Goal: Navigation & Orientation: Find specific page/section

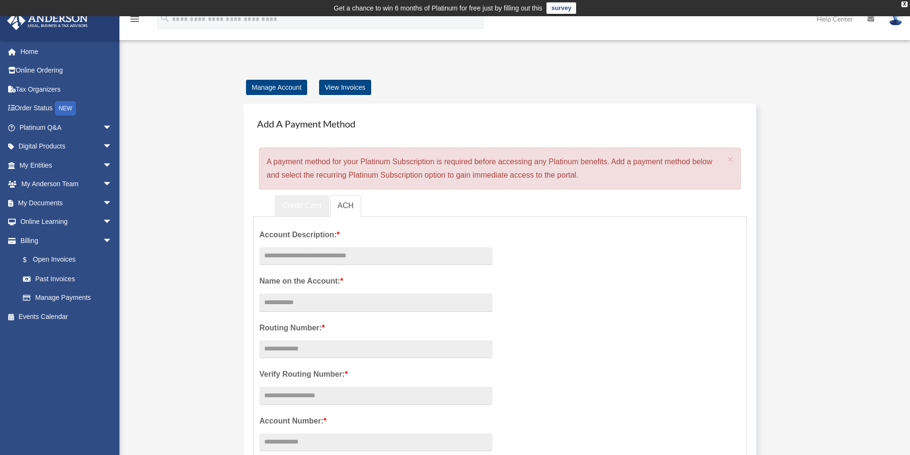
click at [311, 205] on link "Credit Card" at bounding box center [302, 205] width 54 height 21
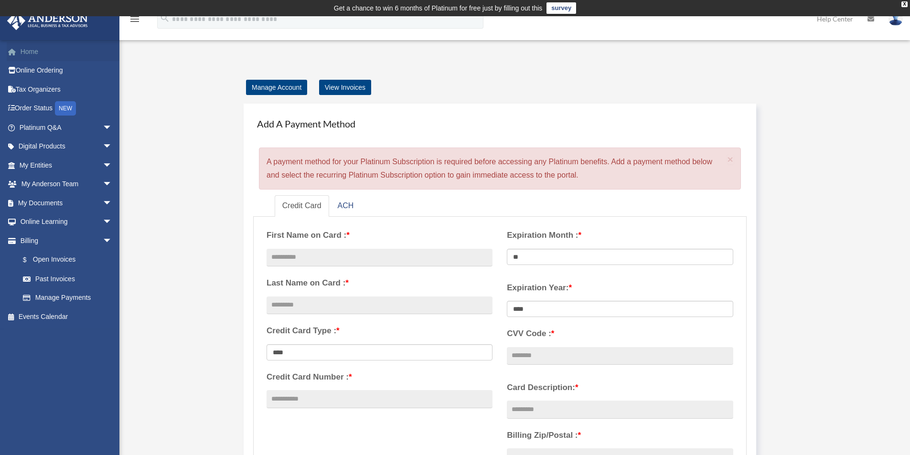
click at [37, 57] on link "Home" at bounding box center [67, 51] width 120 height 19
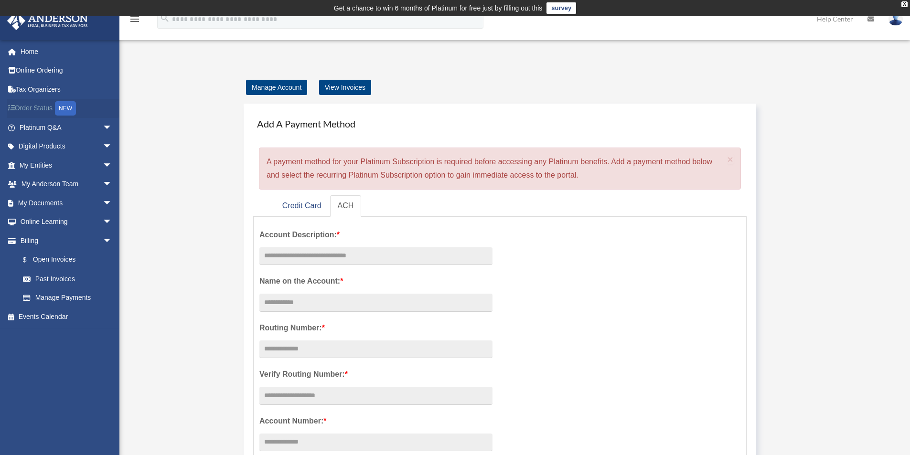
click at [44, 106] on link "Order Status NEW" at bounding box center [67, 109] width 120 height 20
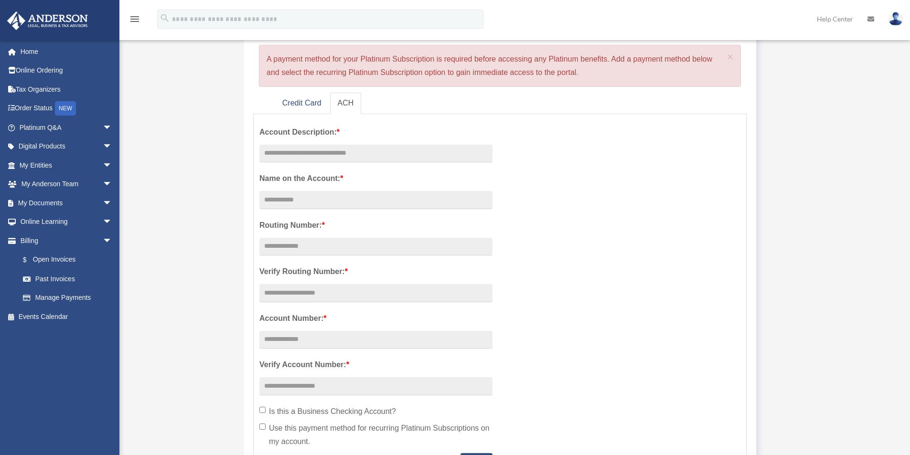
scroll to position [48, 0]
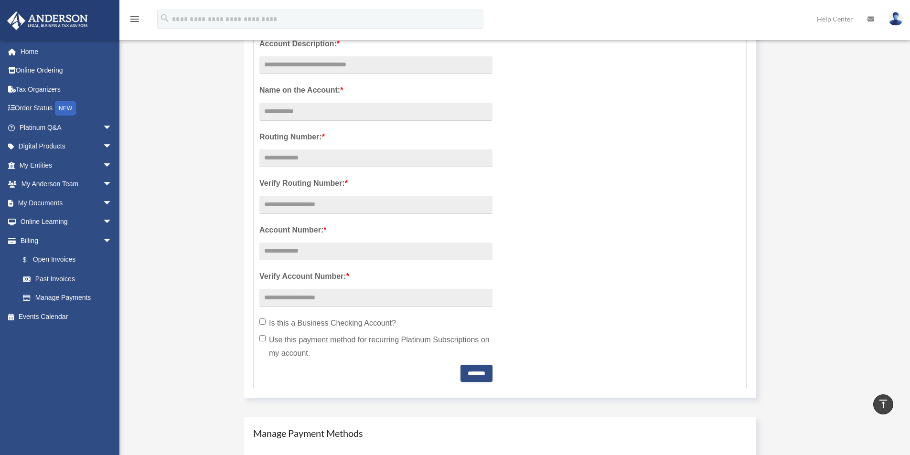
scroll to position [96, 0]
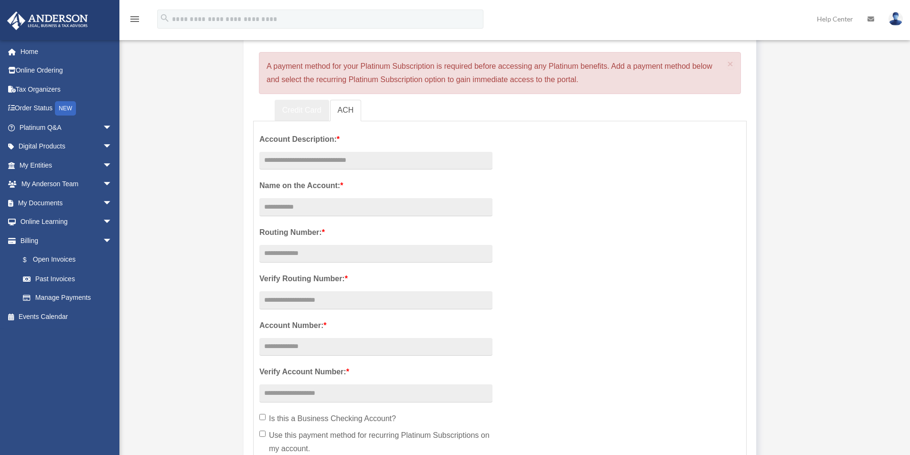
click at [297, 115] on link "Credit Card" at bounding box center [302, 110] width 54 height 21
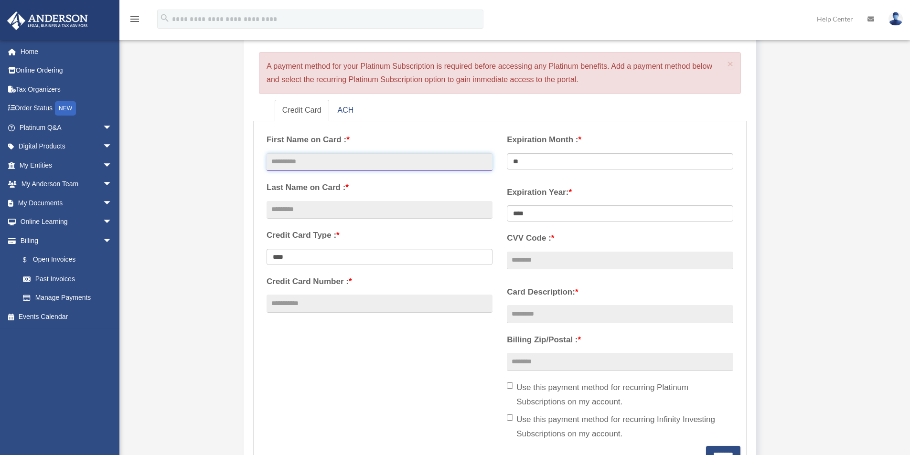
click at [354, 162] on input "text" at bounding box center [380, 162] width 226 height 18
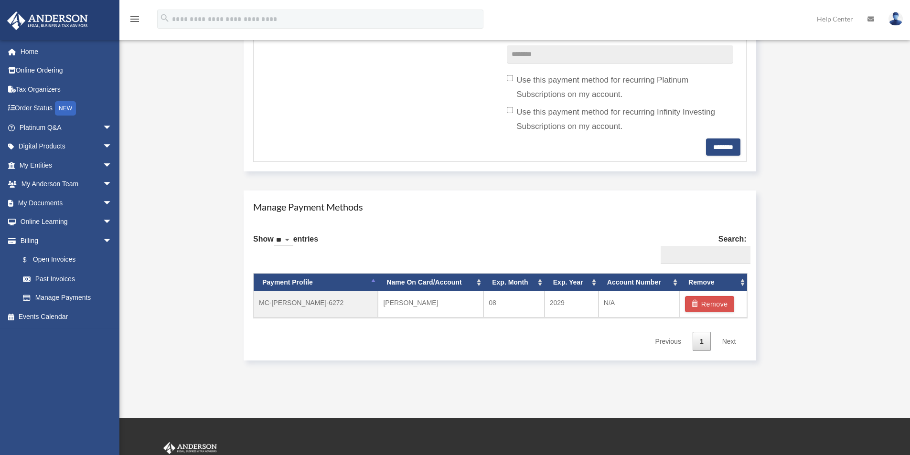
scroll to position [478, 0]
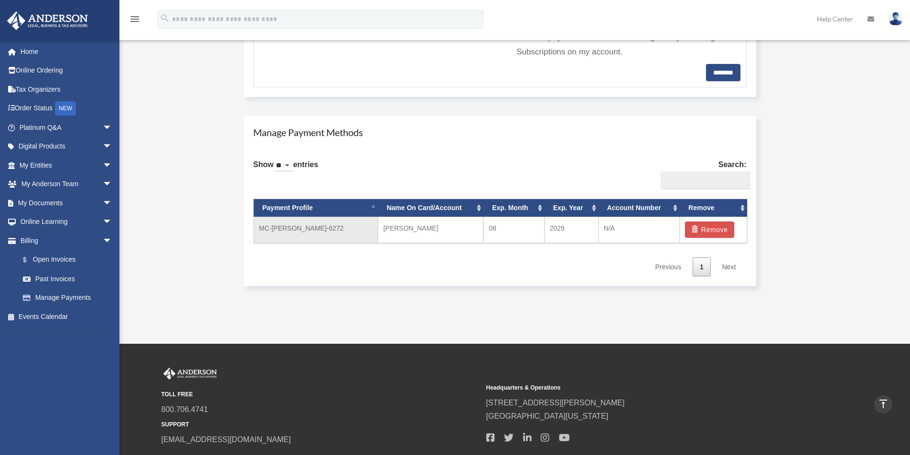
click at [324, 227] on td "MC-[PERSON_NAME]-6272" at bounding box center [316, 230] width 124 height 26
click at [614, 224] on td "N/A" at bounding box center [639, 230] width 81 height 26
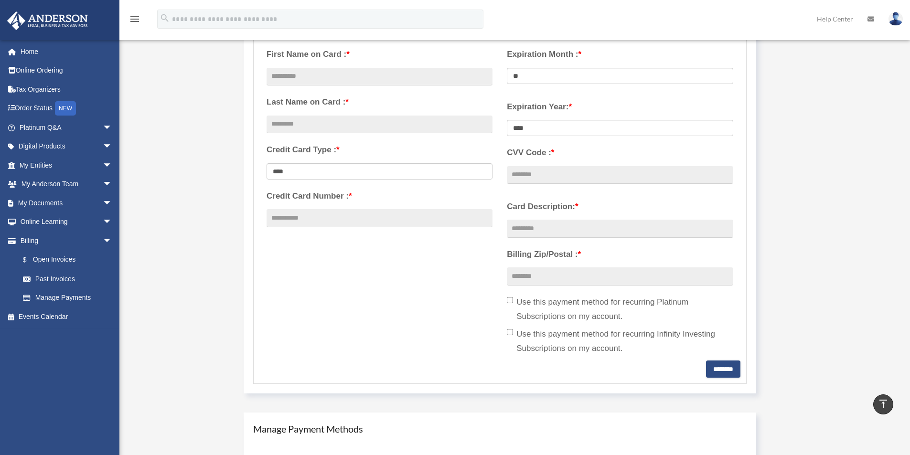
scroll to position [96, 0]
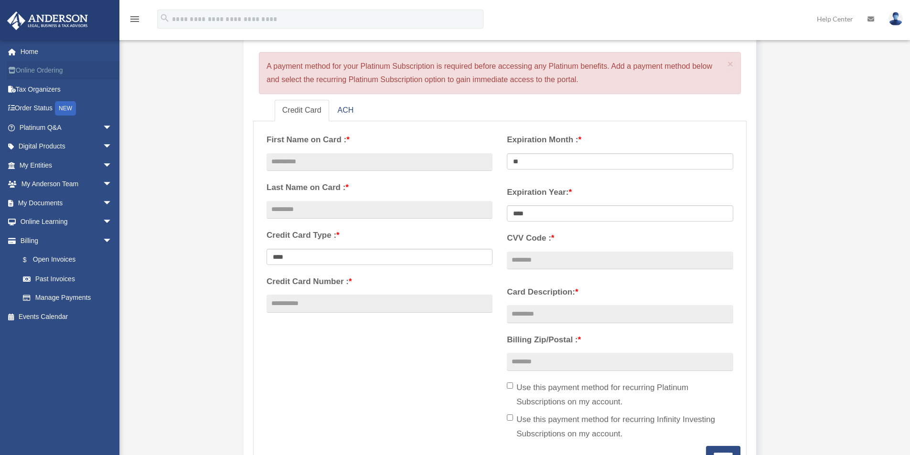
click at [40, 73] on link "Online Ordering" at bounding box center [67, 70] width 120 height 19
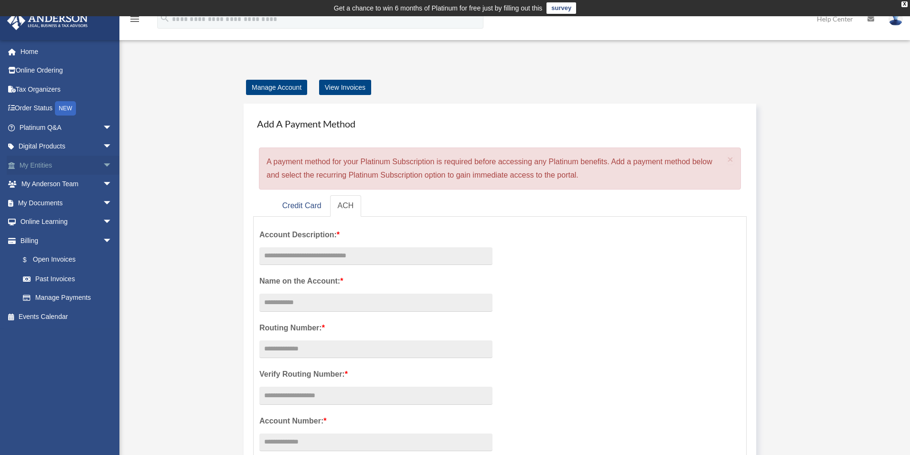
click at [103, 166] on span "arrow_drop_down" at bounding box center [112, 166] width 19 height 20
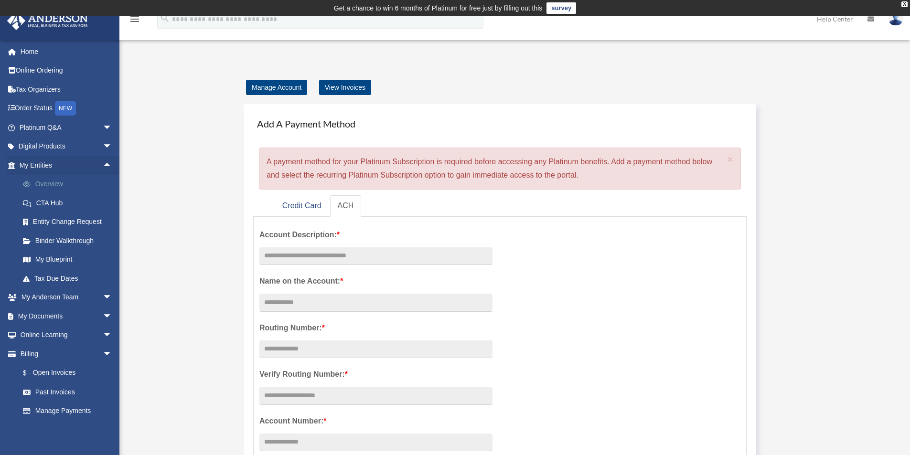
click at [49, 183] on link "Overview" at bounding box center [69, 184] width 113 height 19
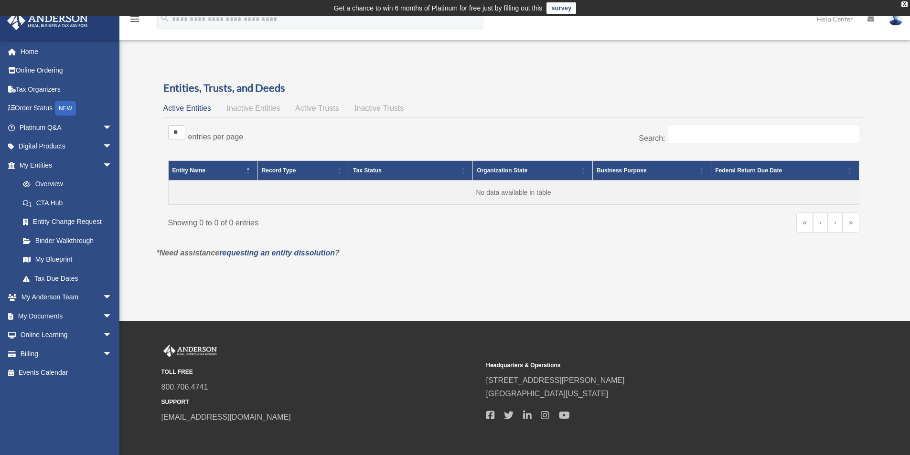
click at [253, 110] on span "Inactive Entities" at bounding box center [253, 108] width 54 height 8
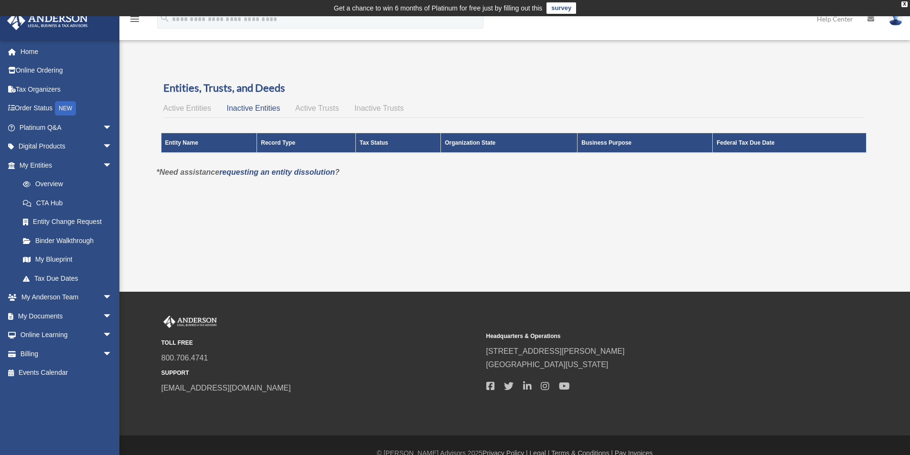
click at [322, 109] on span "Active Trusts" at bounding box center [317, 108] width 44 height 8
click at [361, 106] on span "Inactive Trusts" at bounding box center [379, 108] width 49 height 8
click at [195, 114] on div "Active Entities Inactive Entities Active Trusts Inactive Trusts" at bounding box center [513, 108] width 701 height 13
click at [79, 224] on link "Entity Change Request" at bounding box center [69, 222] width 113 height 19
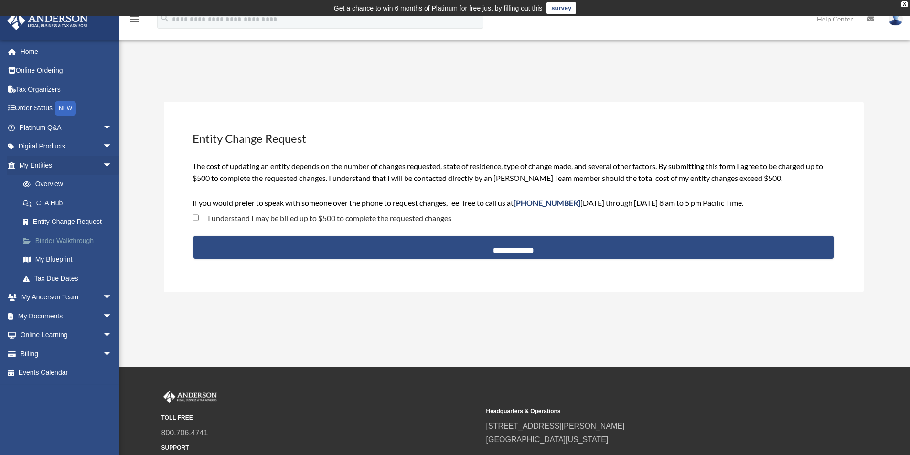
click at [73, 241] on link "Binder Walkthrough" at bounding box center [69, 240] width 113 height 19
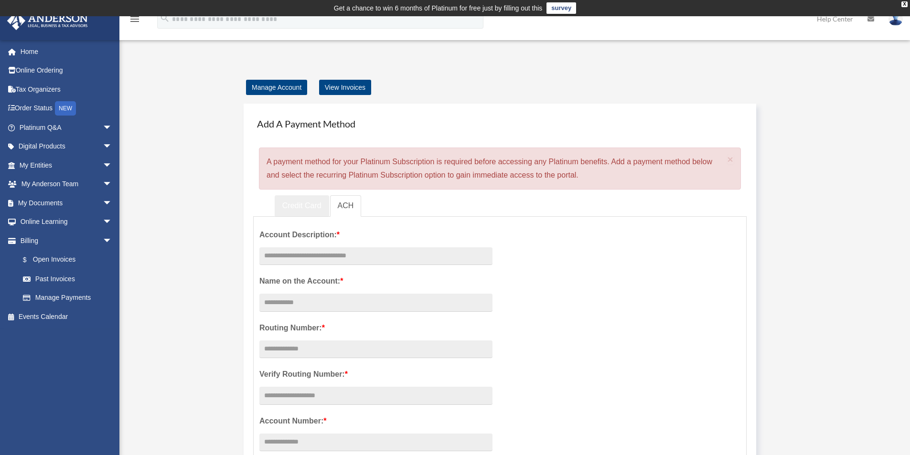
click at [310, 210] on link "Credit Card" at bounding box center [302, 205] width 54 height 21
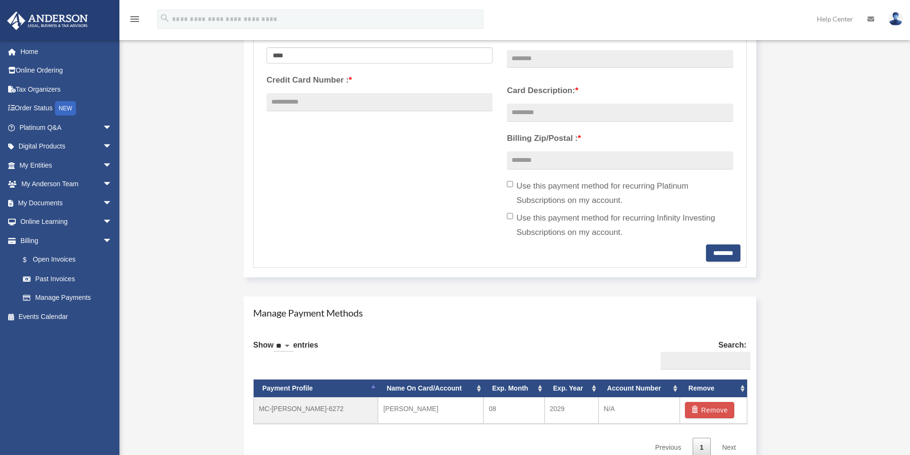
scroll to position [382, 0]
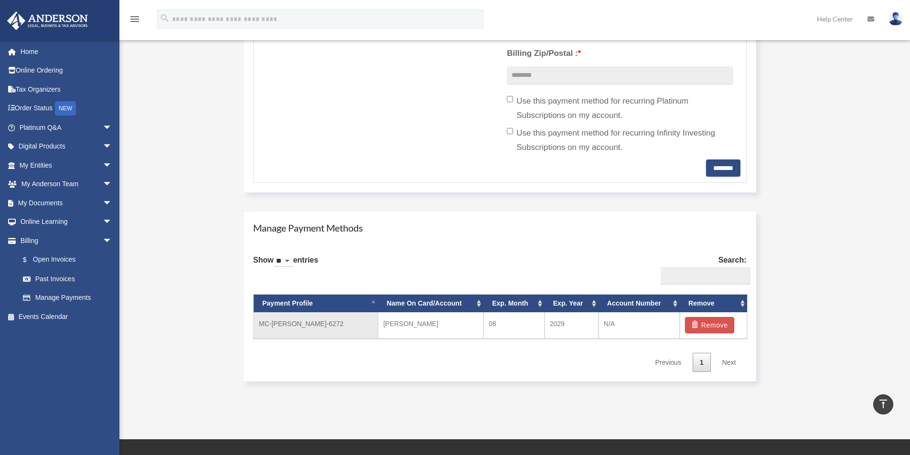
click at [310, 324] on td "MC-[PERSON_NAME]-6272" at bounding box center [316, 325] width 124 height 26
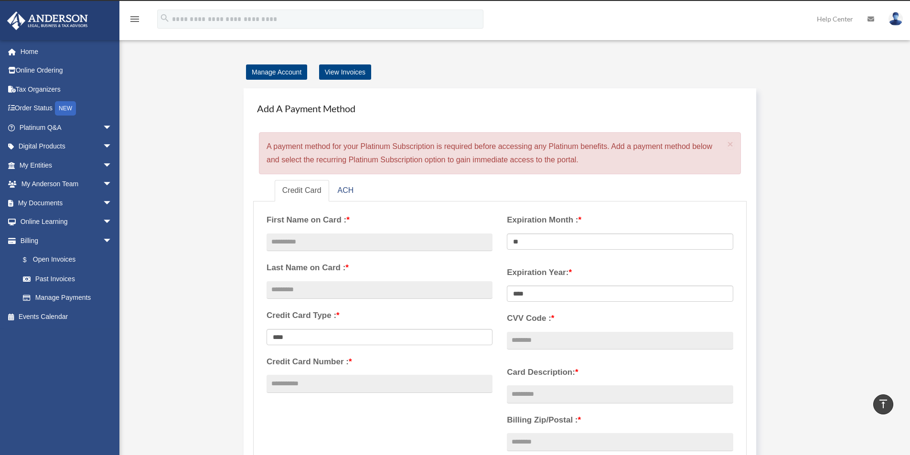
scroll to position [0, 0]
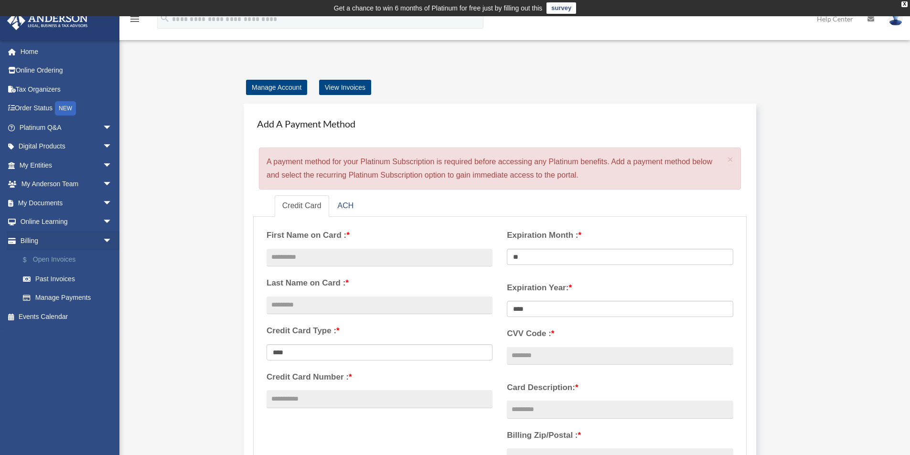
click at [56, 261] on link "$ Open Invoices" at bounding box center [69, 260] width 113 height 20
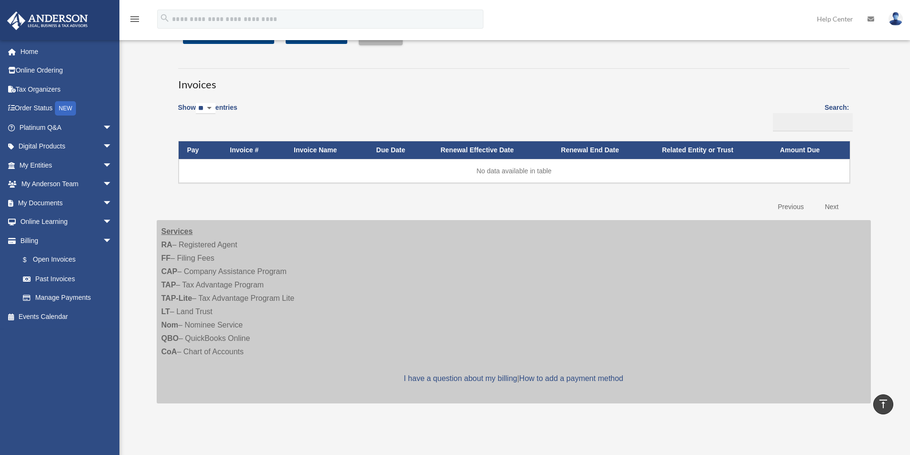
scroll to position [48, 0]
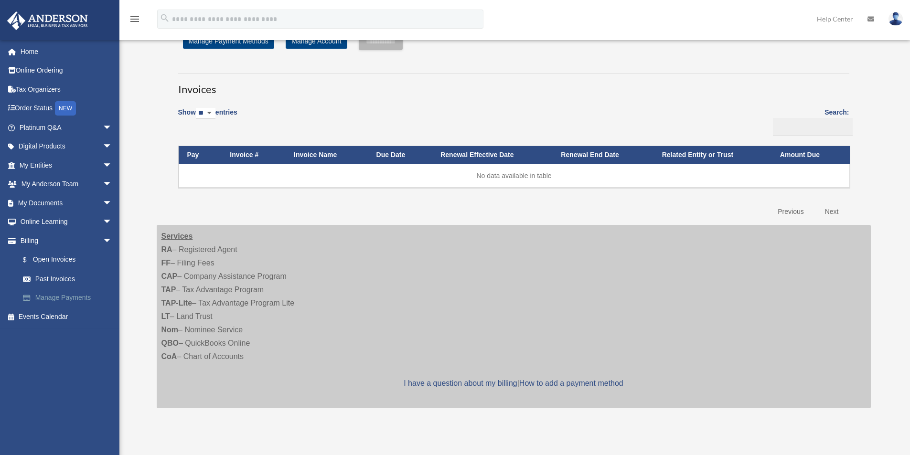
click at [63, 296] on link "Manage Payments" at bounding box center [69, 298] width 113 height 19
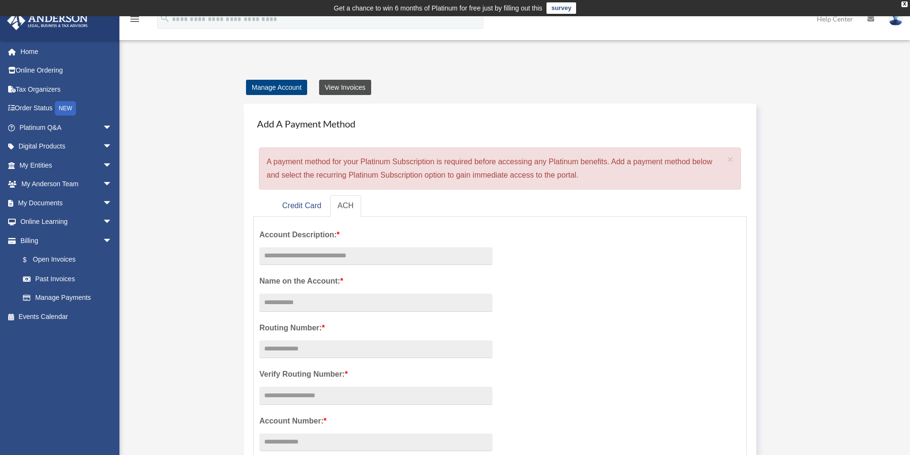
click at [336, 86] on link "View Invoices" at bounding box center [345, 87] width 52 height 15
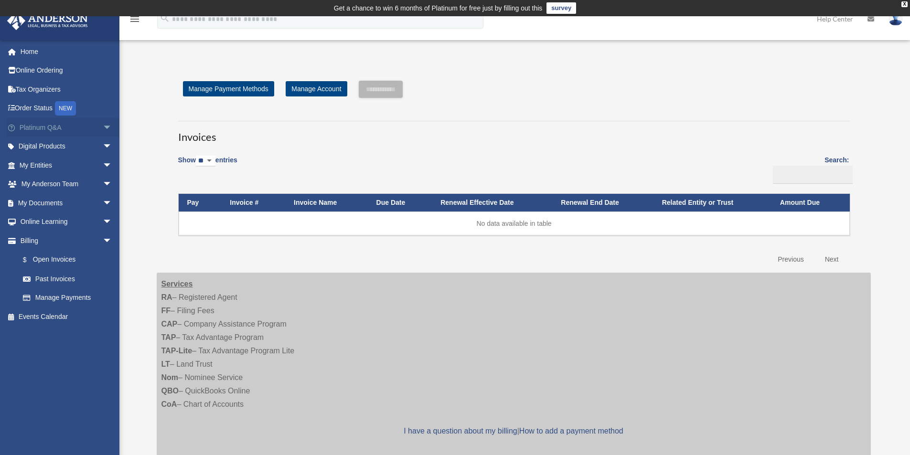
click at [44, 129] on link "Platinum Q&A arrow_drop_down" at bounding box center [67, 127] width 120 height 19
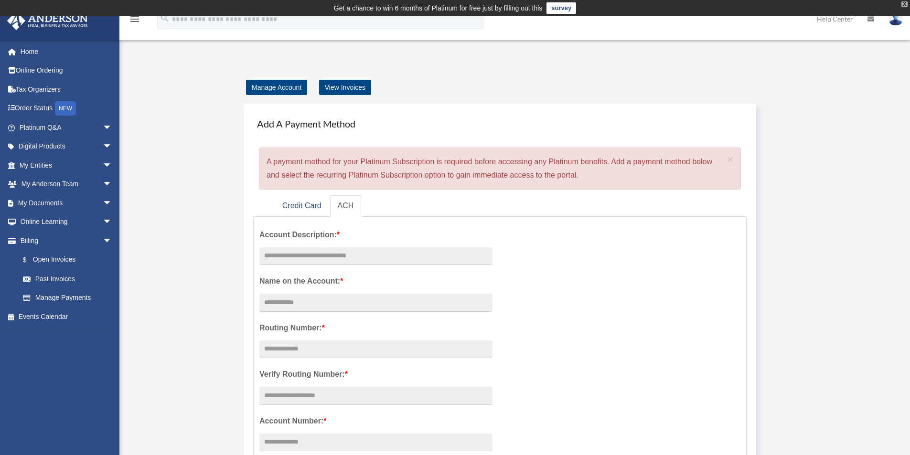
click at [906, 2] on div "X" at bounding box center [905, 4] width 6 height 6
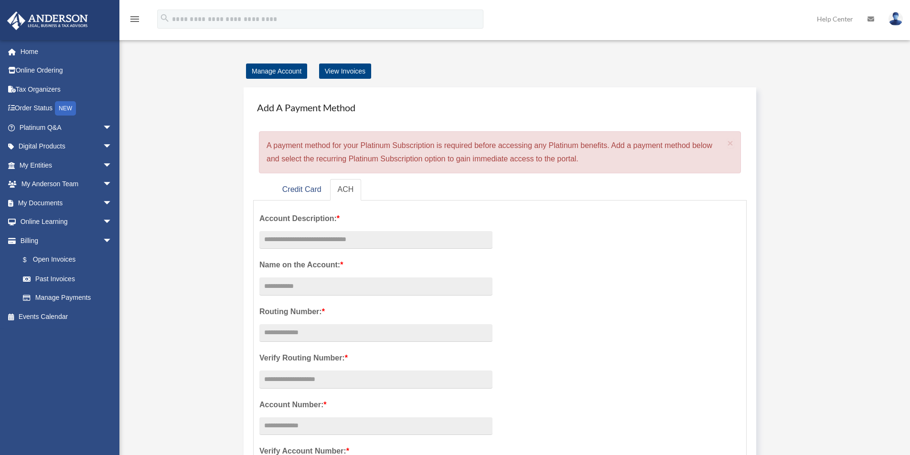
click at [893, 19] on img at bounding box center [896, 19] width 14 height 14
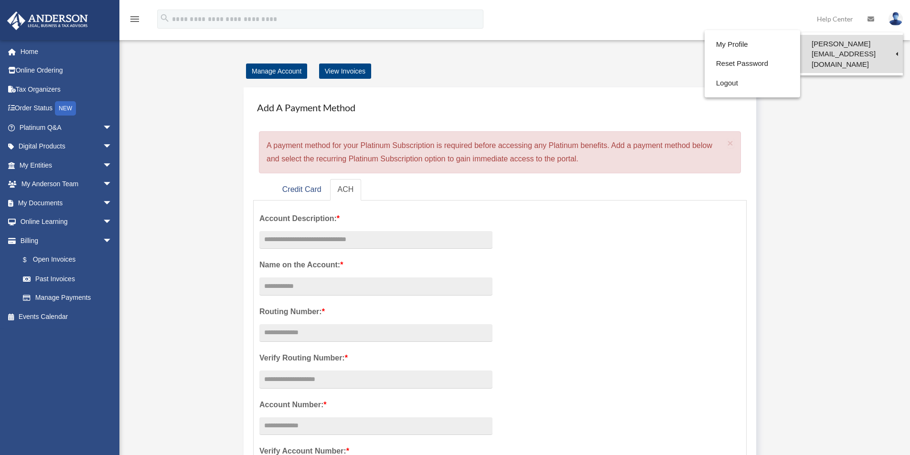
click at [856, 43] on link "[PERSON_NAME][EMAIL_ADDRESS][DOMAIN_NAME]" at bounding box center [851, 54] width 103 height 38
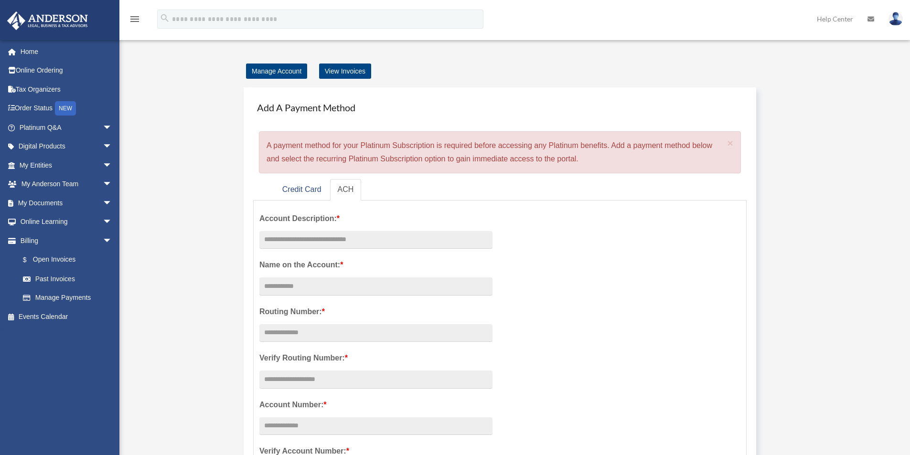
click at [899, 21] on img at bounding box center [896, 19] width 14 height 14
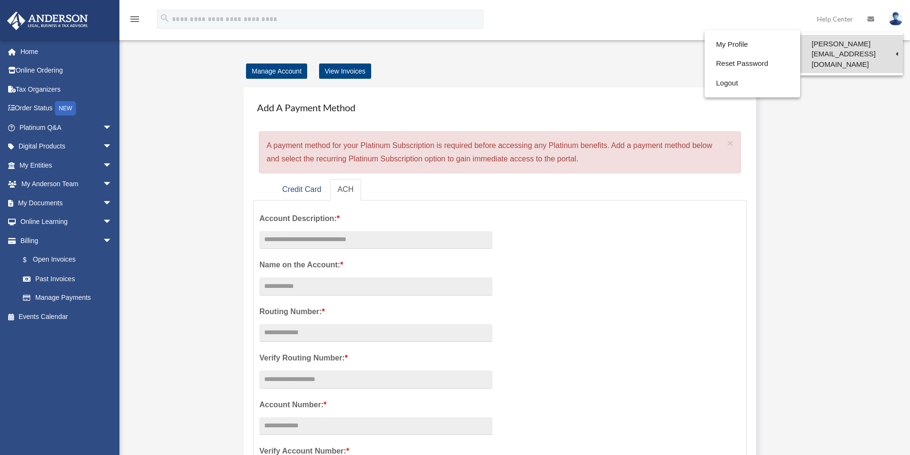
click at [845, 43] on link "[PERSON_NAME][EMAIL_ADDRESS][DOMAIN_NAME]" at bounding box center [851, 54] width 103 height 38
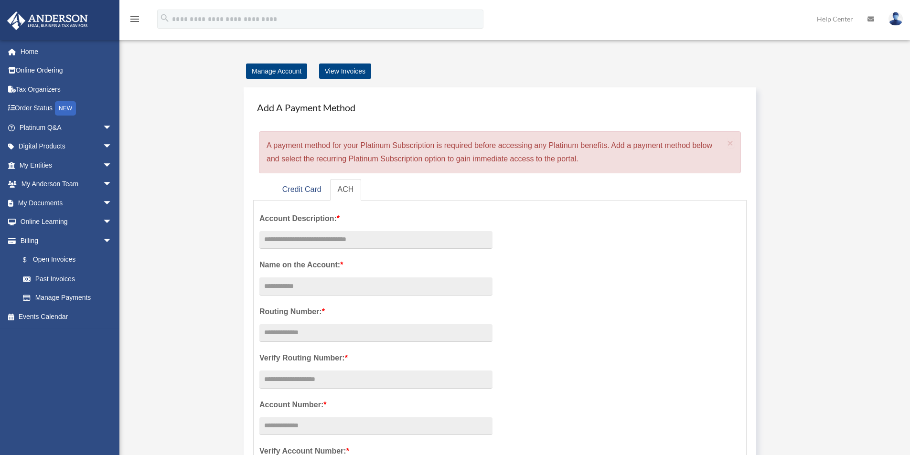
click at [901, 16] on img at bounding box center [896, 19] width 14 height 14
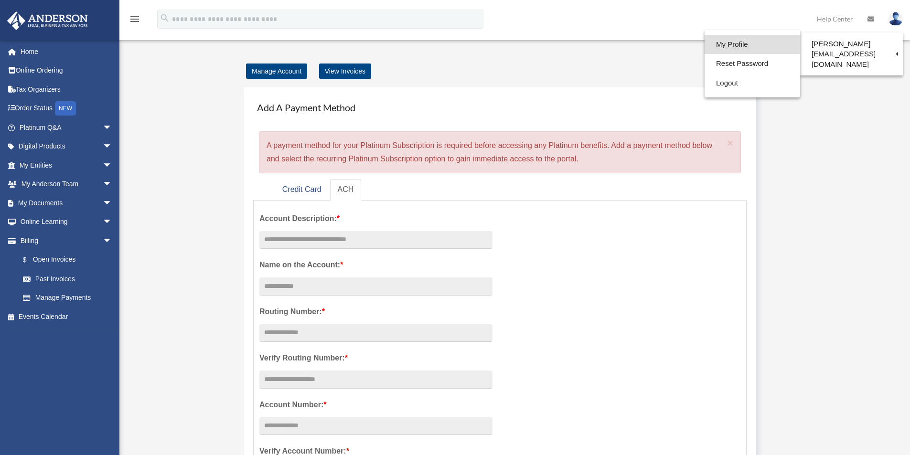
click at [738, 43] on link "My Profile" at bounding box center [753, 45] width 96 height 20
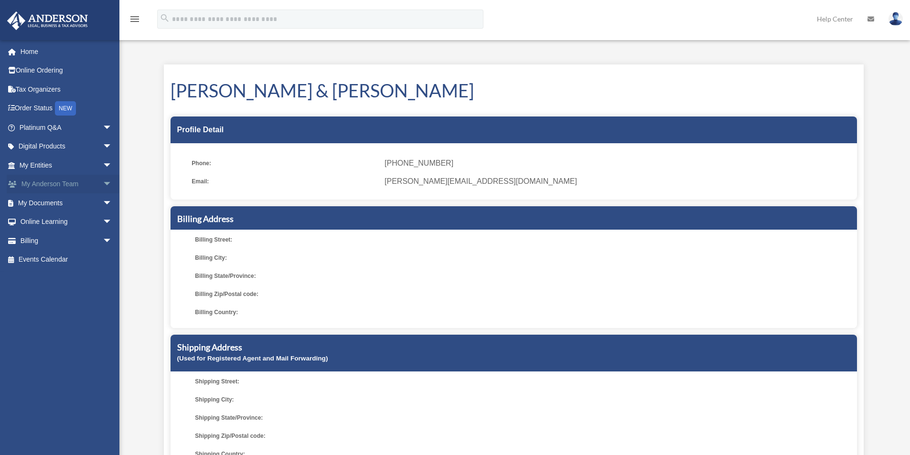
click at [52, 183] on link "My [PERSON_NAME] Team arrow_drop_down" at bounding box center [67, 184] width 120 height 19
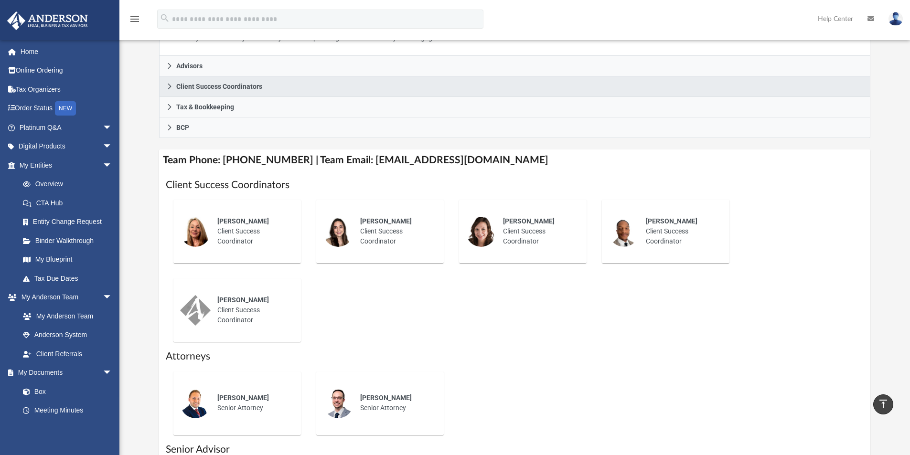
scroll to position [191, 0]
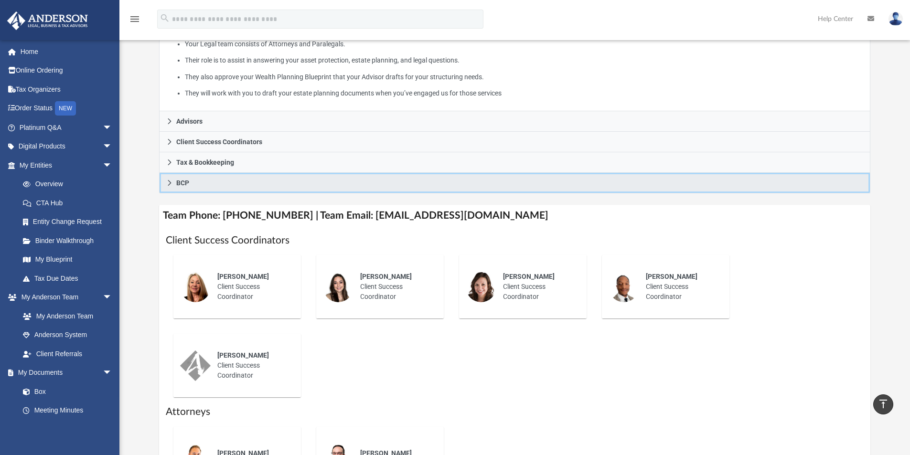
click at [173, 183] on link "BCP" at bounding box center [515, 183] width 712 height 21
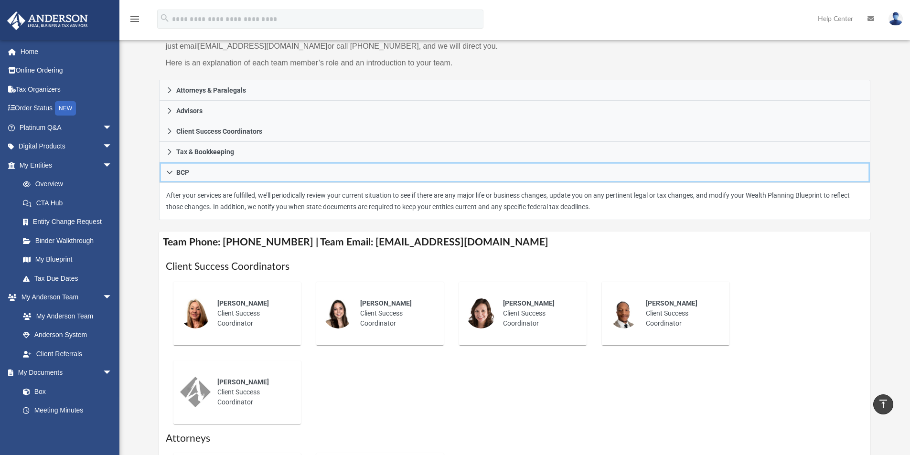
scroll to position [96, 0]
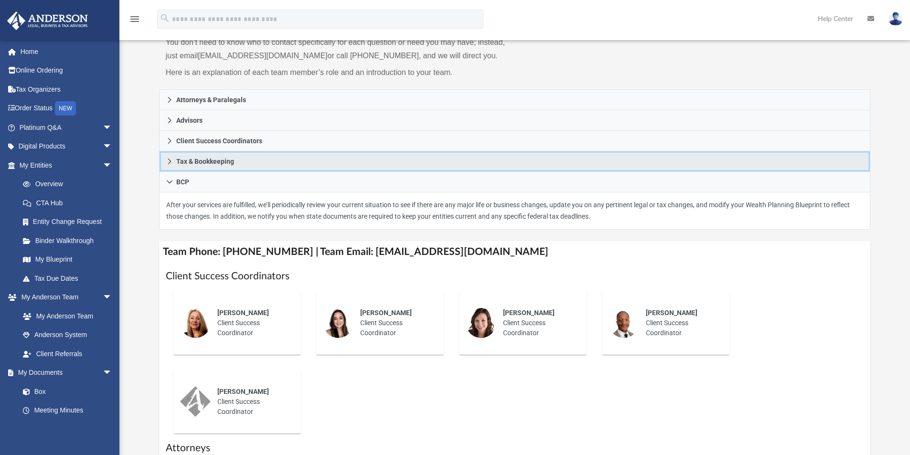
click at [190, 156] on link "Tax & Bookkeeping" at bounding box center [515, 161] width 712 height 21
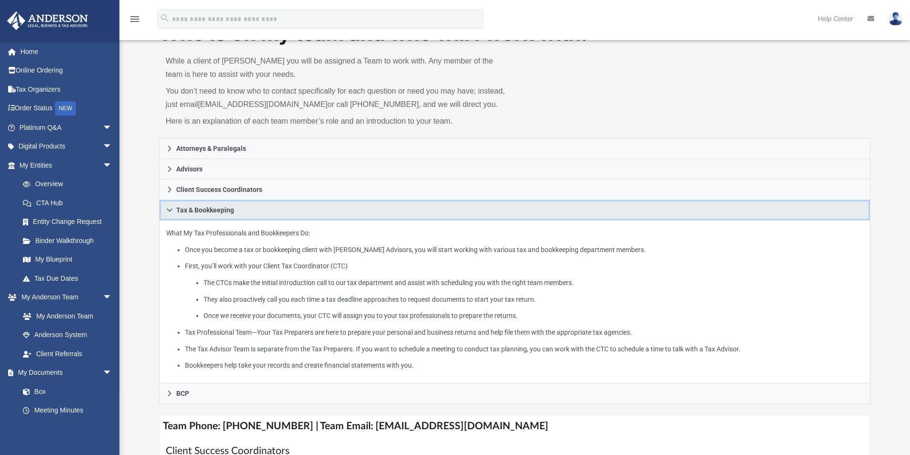
scroll to position [0, 0]
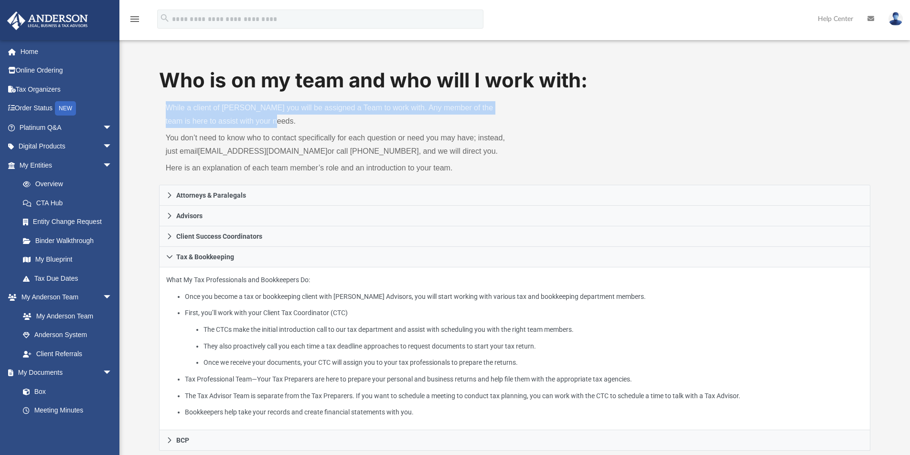
drag, startPoint x: 166, startPoint y: 107, endPoint x: 262, endPoint y: 122, distance: 96.6
click at [262, 122] on p "While a client of [PERSON_NAME] you will be assigned a Team to work with. Any m…" at bounding box center [337, 114] width 343 height 27
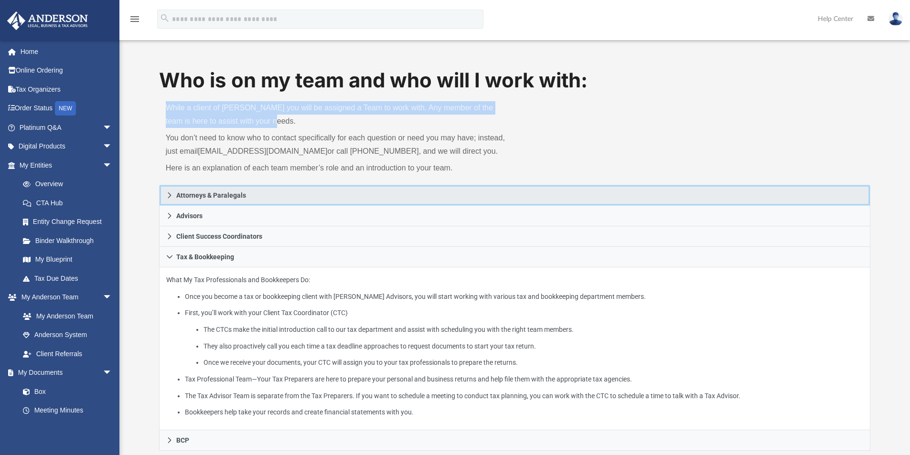
click at [231, 198] on span "Attorneys & Paralegals" at bounding box center [211, 195] width 70 height 7
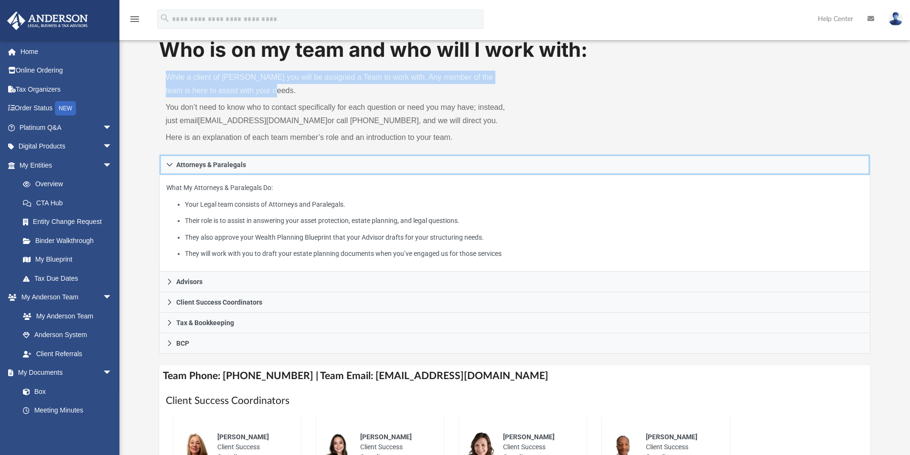
scroll to position [48, 0]
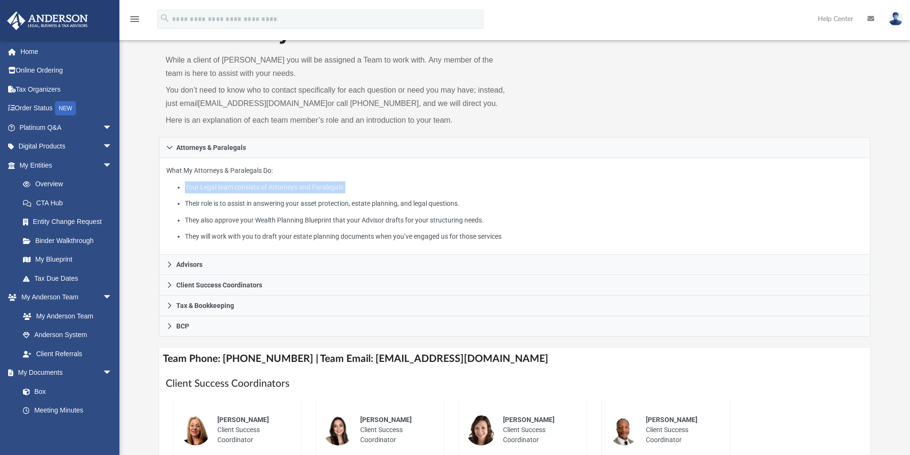
drag, startPoint x: 347, startPoint y: 191, endPoint x: 181, endPoint y: 191, distance: 166.7
click at [181, 191] on ul "Your Legal team consists of Attorneys and Paralegals. Their role is to assist i…" at bounding box center [515, 212] width 698 height 61
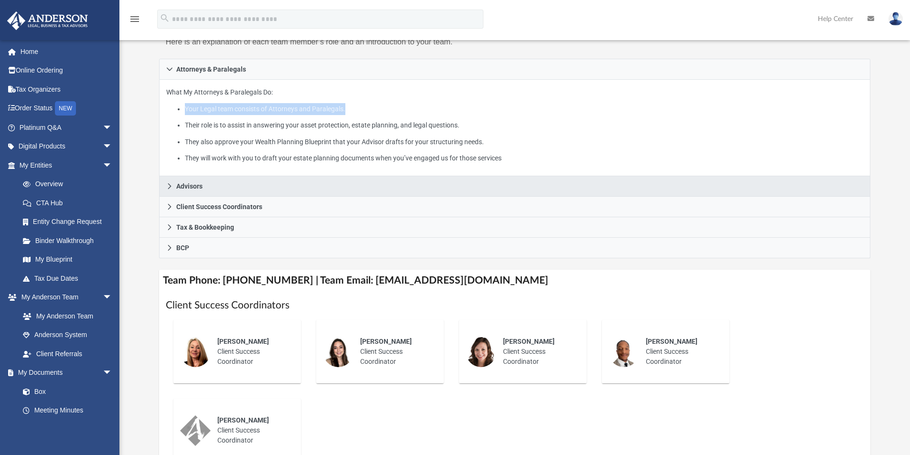
scroll to position [143, 0]
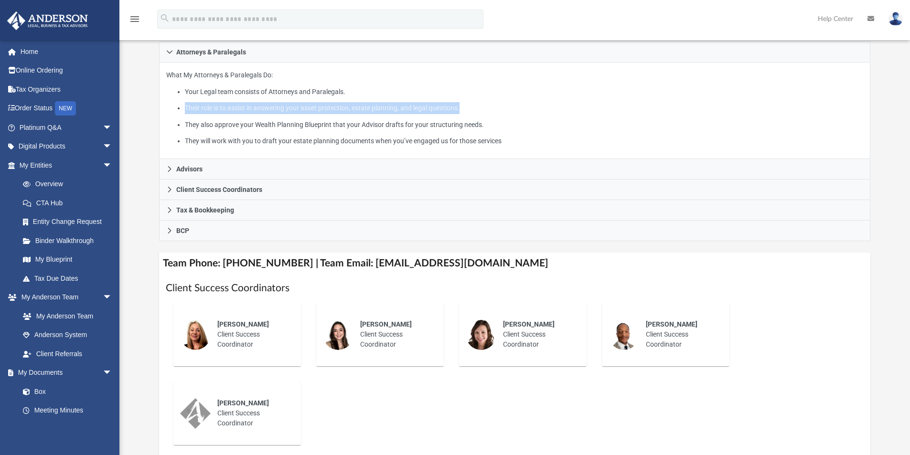
drag, startPoint x: 465, startPoint y: 109, endPoint x: 183, endPoint y: 107, distance: 282.9
click at [185, 105] on li "Their role is to assist in answering your asset protection, estate planning, an…" at bounding box center [524, 108] width 678 height 12
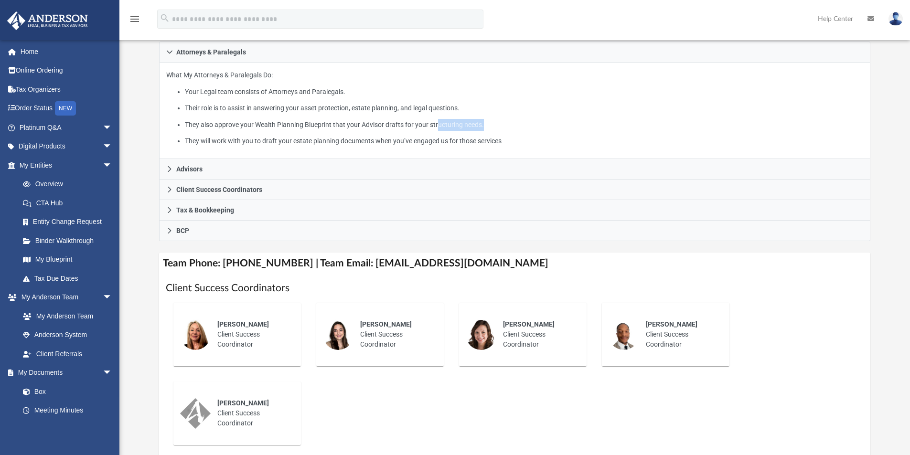
drag, startPoint x: 494, startPoint y: 130, endPoint x: 439, endPoint y: 122, distance: 56.0
click at [439, 122] on li "They also approve your Wealth Planning Blueprint that your Advisor drafts for y…" at bounding box center [524, 125] width 678 height 12
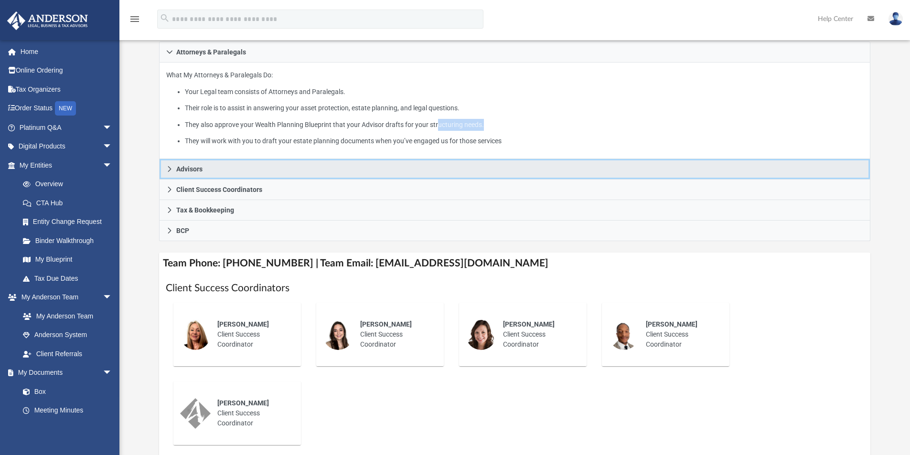
click at [234, 175] on link "Advisors" at bounding box center [515, 169] width 712 height 21
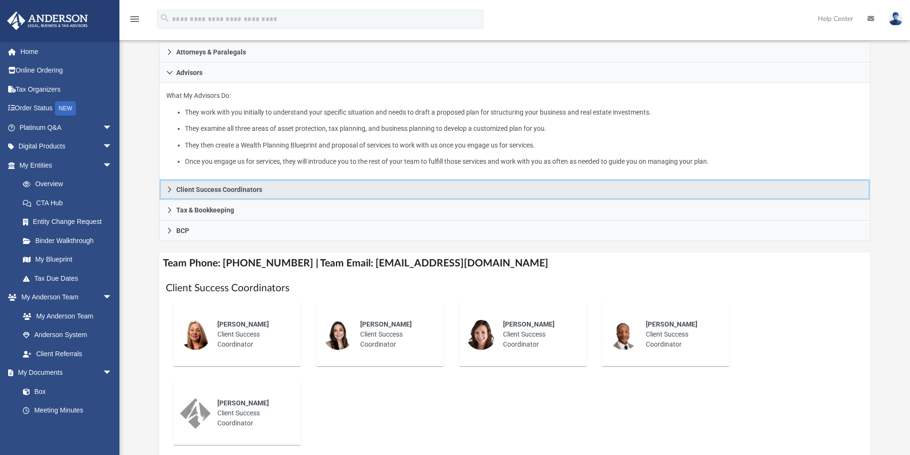
click at [240, 194] on link "Client Success Coordinators" at bounding box center [515, 190] width 712 height 21
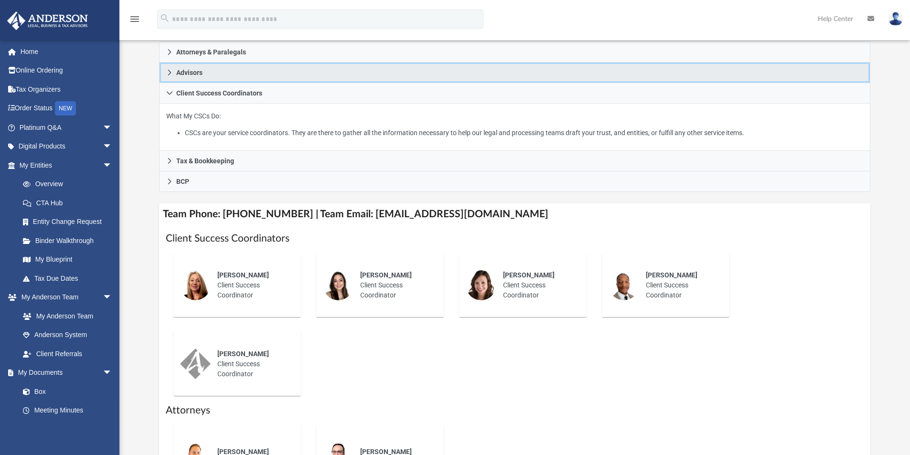
click at [225, 75] on link "Advisors" at bounding box center [515, 73] width 712 height 21
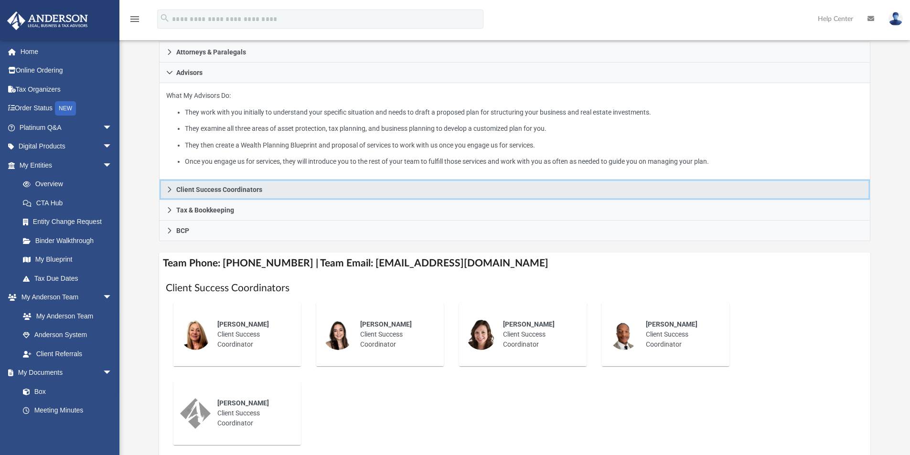
click at [418, 194] on link "Client Success Coordinators" at bounding box center [515, 190] width 712 height 21
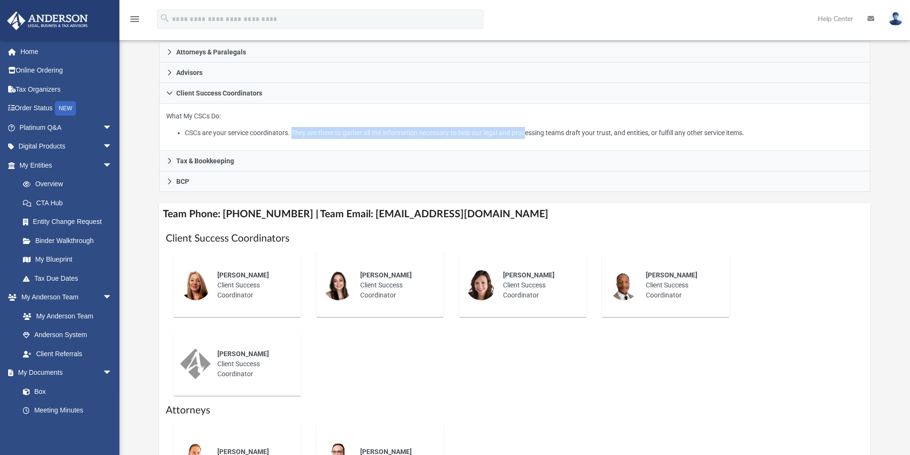
drag, startPoint x: 290, startPoint y: 131, endPoint x: 527, endPoint y: 133, distance: 236.5
click at [527, 133] on li "CSCs are your service coordinators. They are there to gather all the informatio…" at bounding box center [524, 133] width 678 height 12
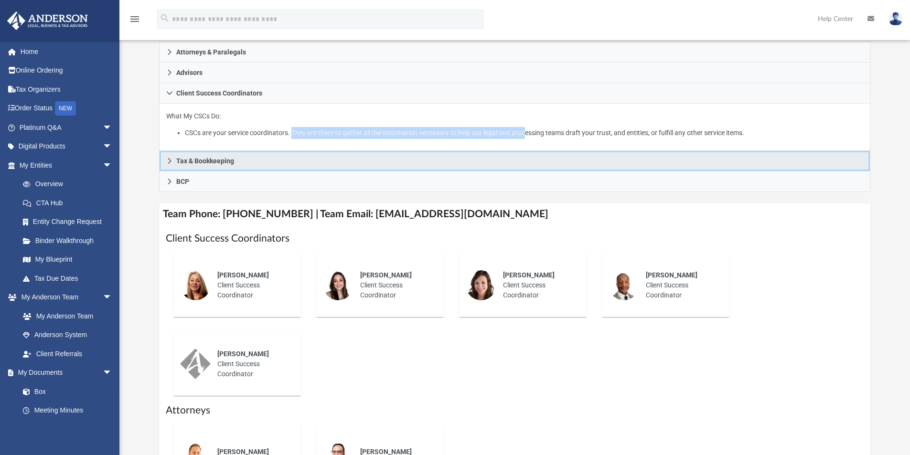
click at [279, 163] on link "Tax & Bookkeeping" at bounding box center [515, 161] width 712 height 21
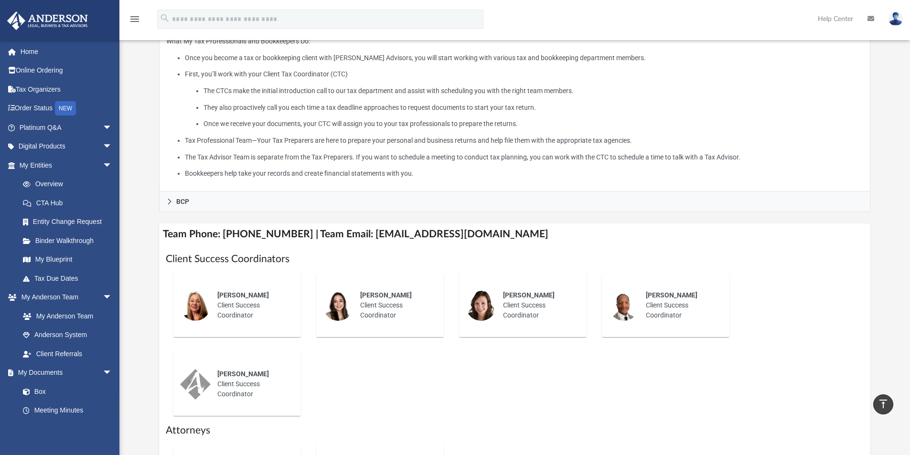
scroll to position [191, 0]
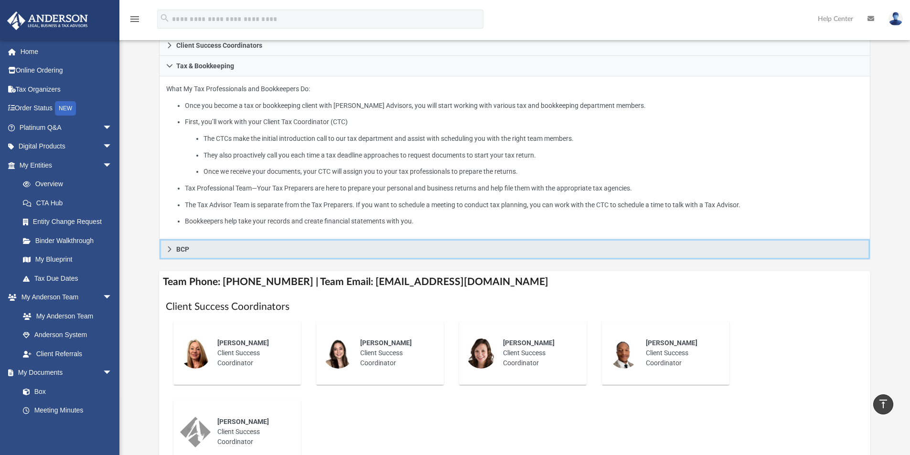
click at [249, 252] on link "BCP" at bounding box center [515, 249] width 712 height 21
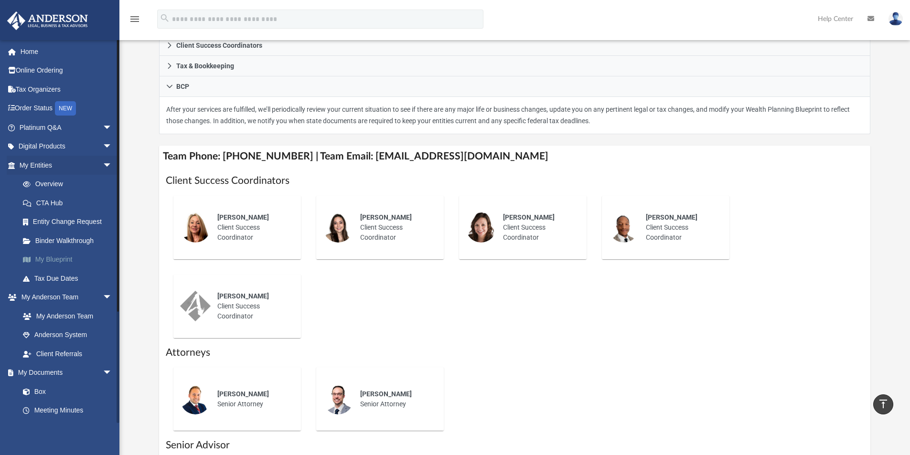
click at [64, 260] on link "My Blueprint" at bounding box center [69, 259] width 113 height 19
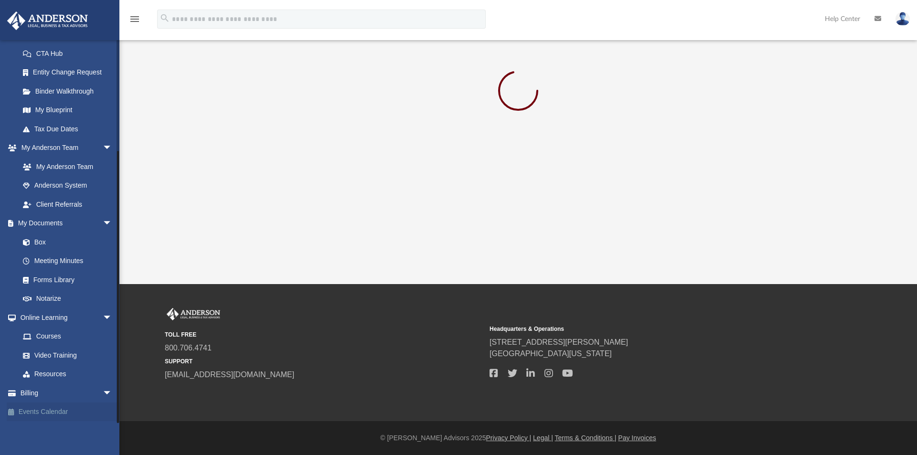
scroll to position [150, 0]
click at [103, 392] on span "arrow_drop_down" at bounding box center [112, 393] width 19 height 20
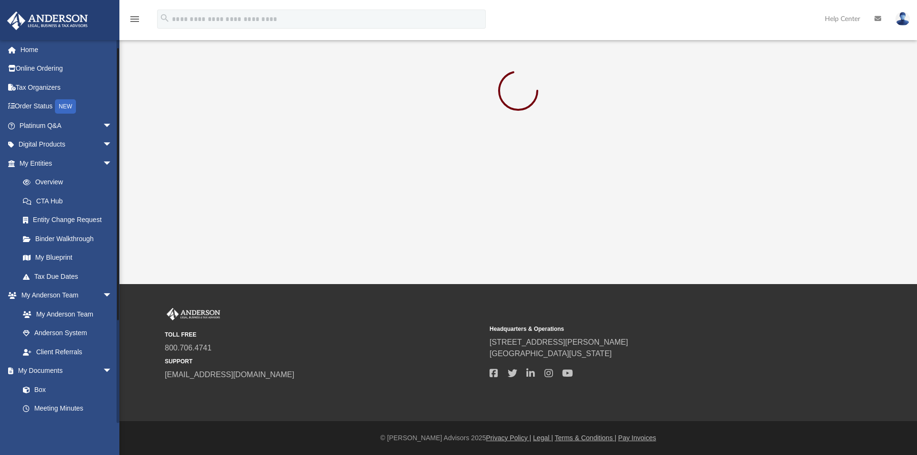
scroll to position [0, 0]
click at [103, 145] on span "arrow_drop_down" at bounding box center [112, 147] width 19 height 20
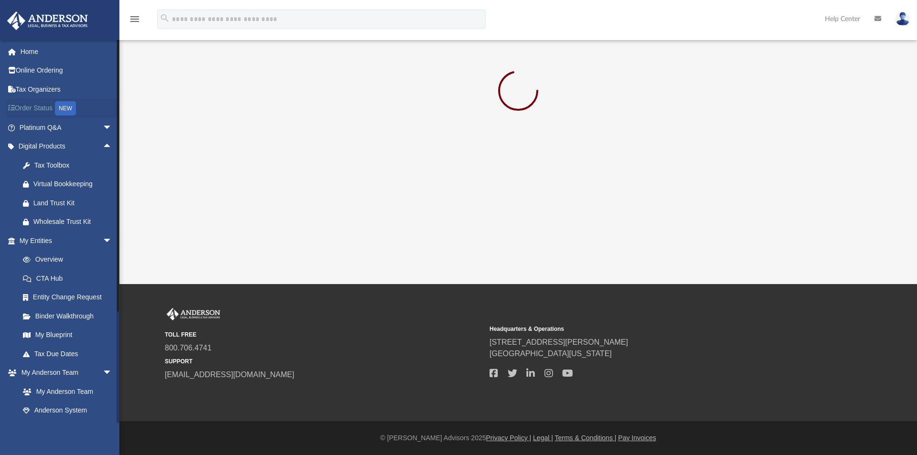
click at [36, 108] on link "Order Status NEW" at bounding box center [67, 109] width 120 height 20
